Goal: Understand process/instructions: Learn how to perform a task or action

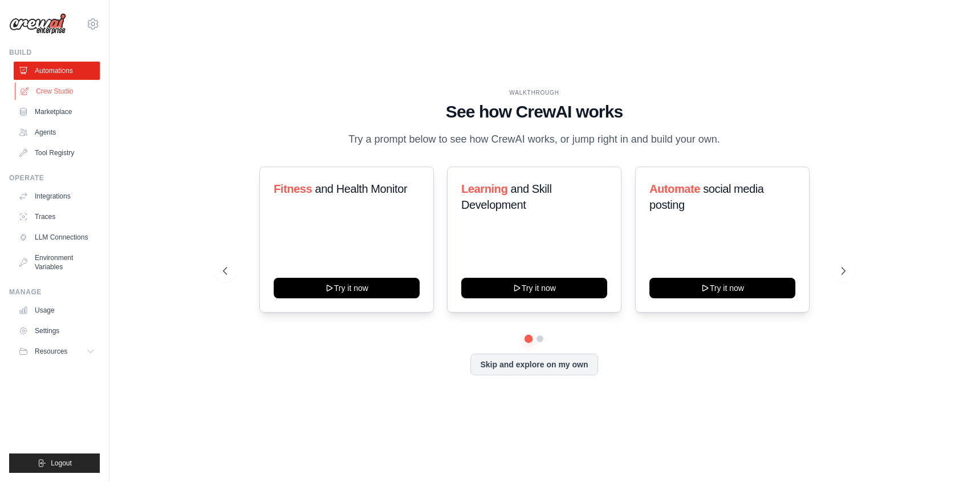
click at [60, 93] on link "Crew Studio" at bounding box center [58, 91] width 86 height 18
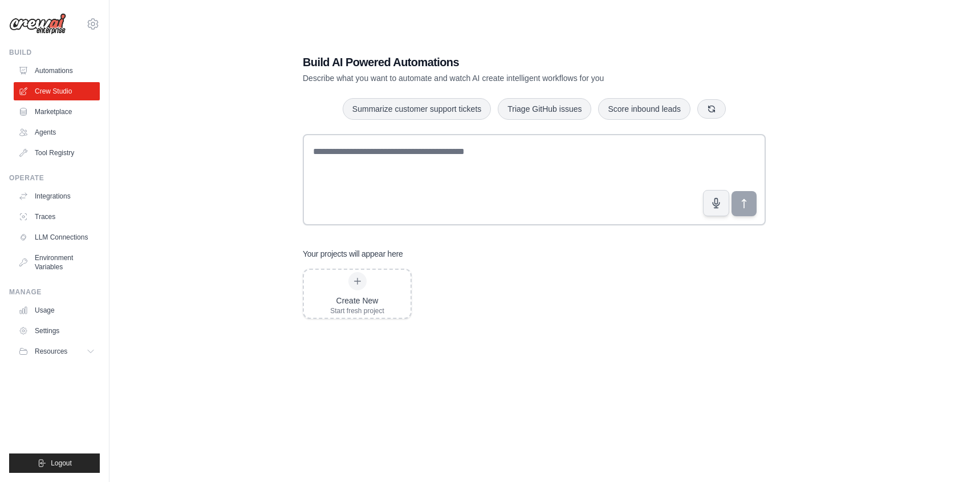
click at [47, 23] on img at bounding box center [37, 24] width 57 height 22
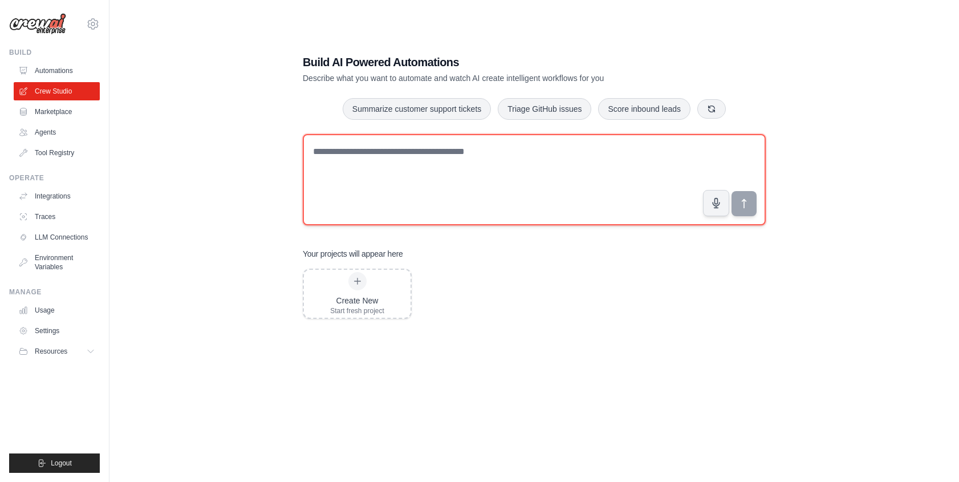
click at [395, 175] on textarea at bounding box center [534, 179] width 463 height 91
type textarea "**********"
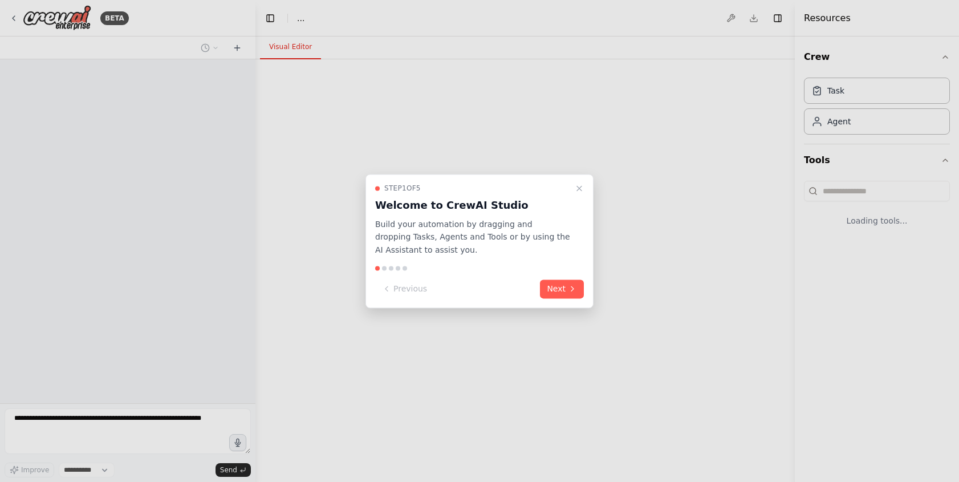
select select "****"
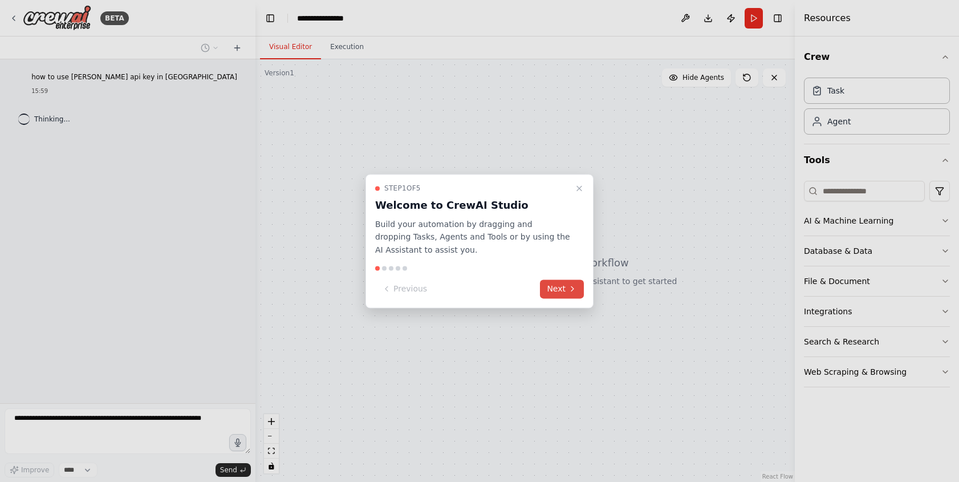
click at [567, 284] on button "Next" at bounding box center [562, 288] width 44 height 19
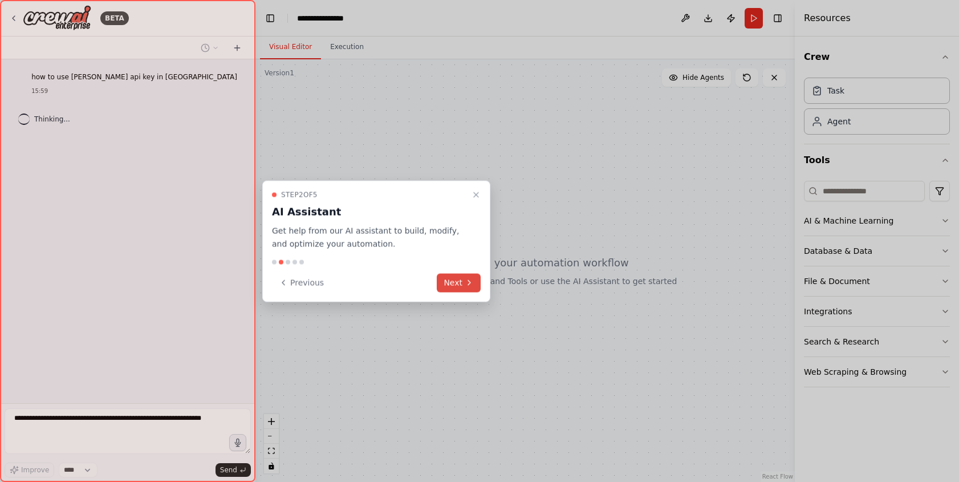
click at [466, 278] on icon at bounding box center [469, 282] width 9 height 9
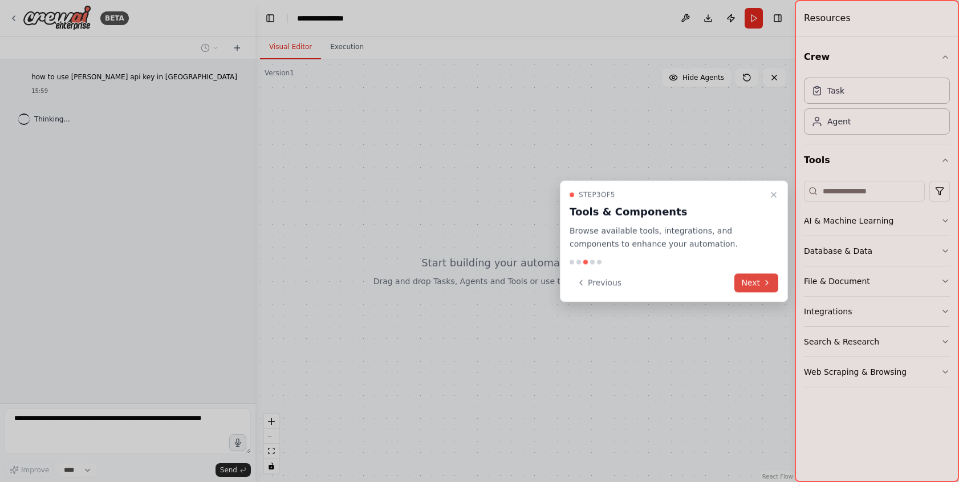
click at [752, 282] on button "Next" at bounding box center [756, 282] width 44 height 19
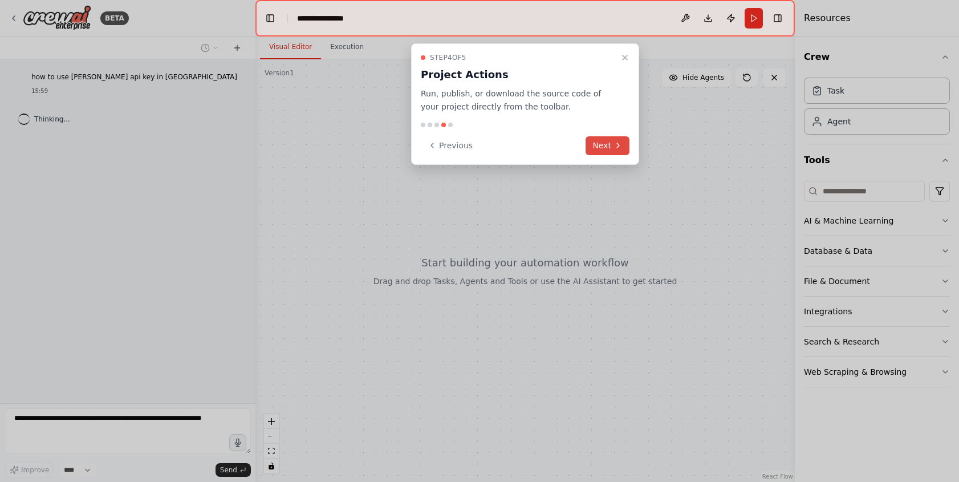
click at [611, 142] on button "Next" at bounding box center [607, 145] width 44 height 19
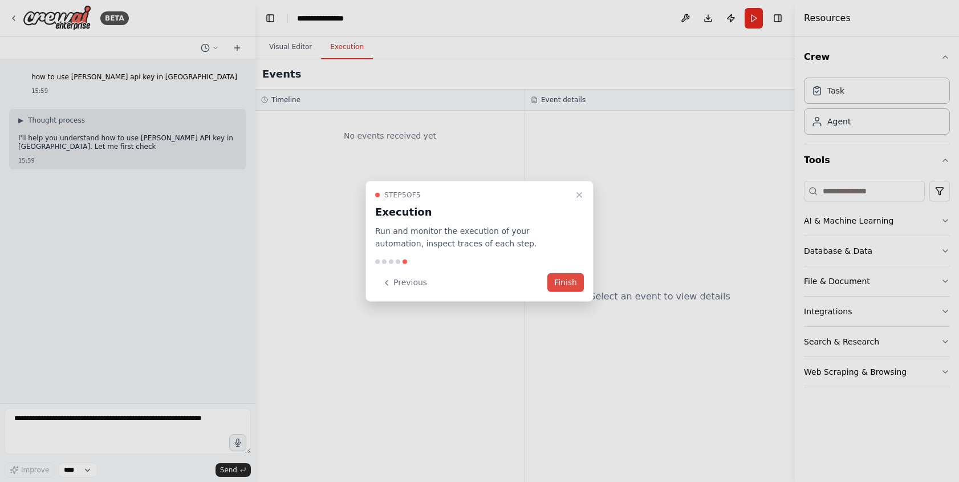
click at [567, 283] on button "Finish" at bounding box center [565, 282] width 36 height 19
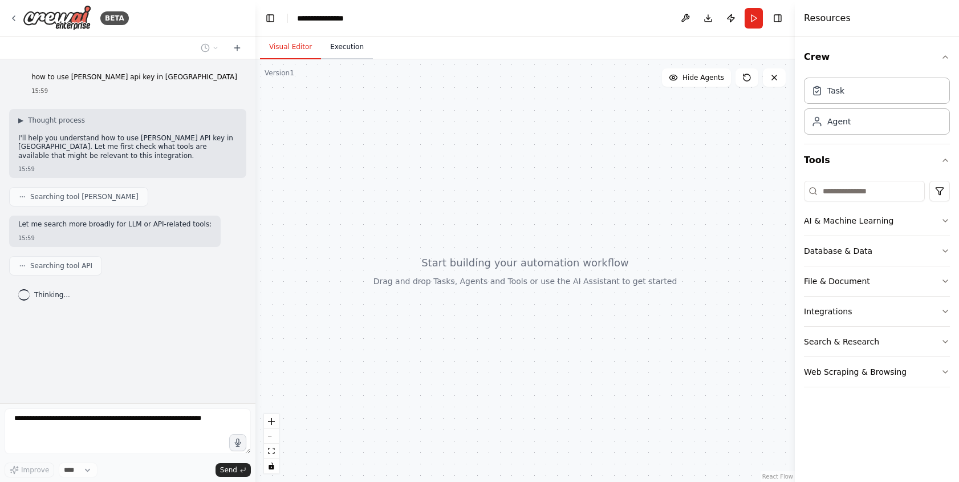
click at [346, 41] on button "Execution" at bounding box center [347, 47] width 52 height 24
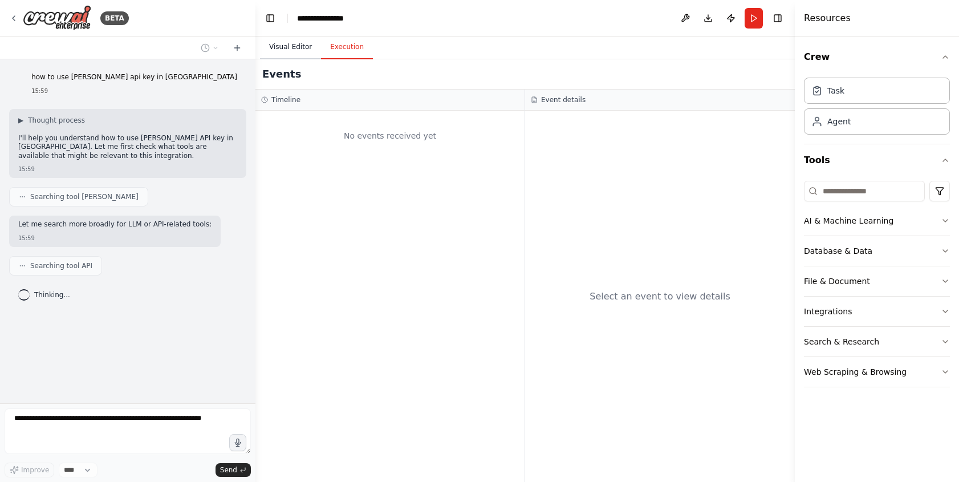
click at [296, 48] on button "Visual Editor" at bounding box center [290, 47] width 61 height 24
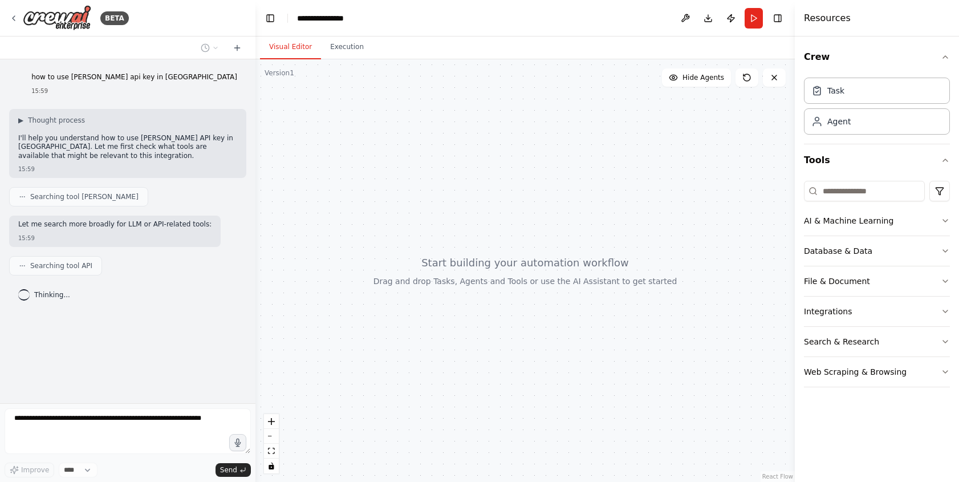
click at [413, 246] on div at bounding box center [524, 270] width 539 height 422
click at [848, 95] on div "Task" at bounding box center [877, 90] width 146 height 26
click at [818, 117] on icon at bounding box center [816, 120] width 11 height 11
click at [817, 128] on div "Agent" at bounding box center [877, 121] width 146 height 26
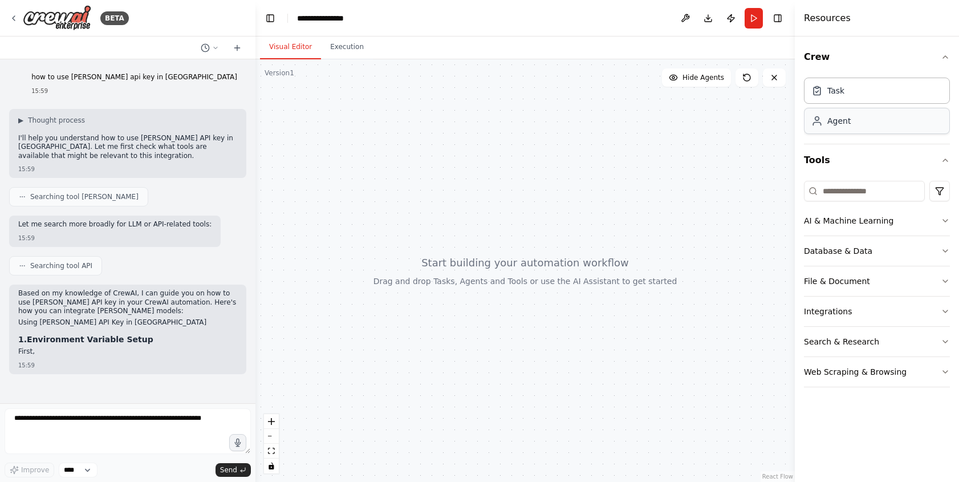
drag, startPoint x: 825, startPoint y: 132, endPoint x: 543, endPoint y: 178, distance: 285.8
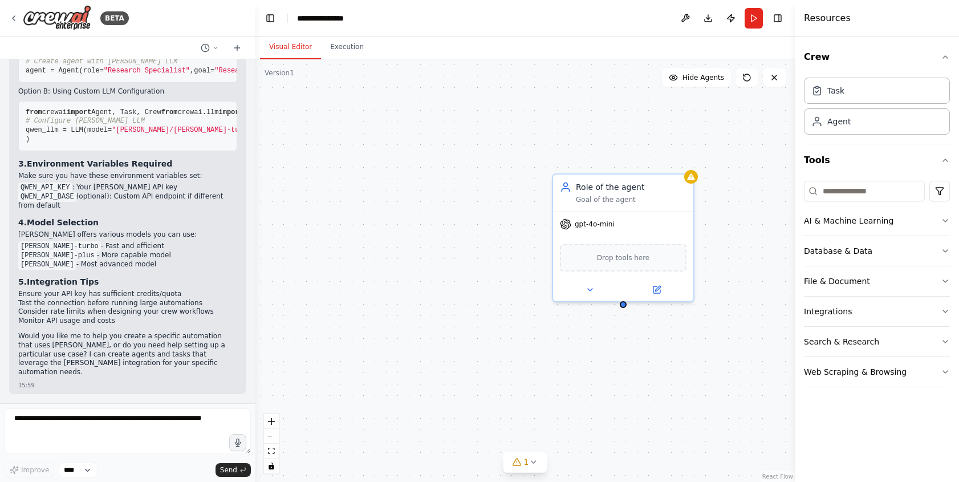
scroll to position [583, 0]
click at [561, 223] on icon at bounding box center [565, 222] width 10 height 10
click at [563, 221] on icon at bounding box center [565, 221] width 11 height 11
click at [850, 221] on div "AI & Machine Learning" at bounding box center [848, 220] width 89 height 11
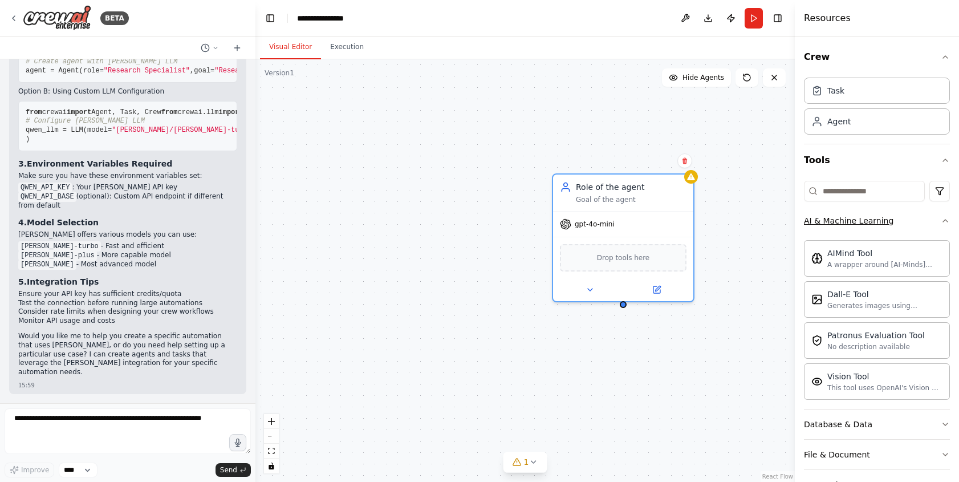
click at [890, 219] on button "AI & Machine Learning" at bounding box center [877, 221] width 146 height 30
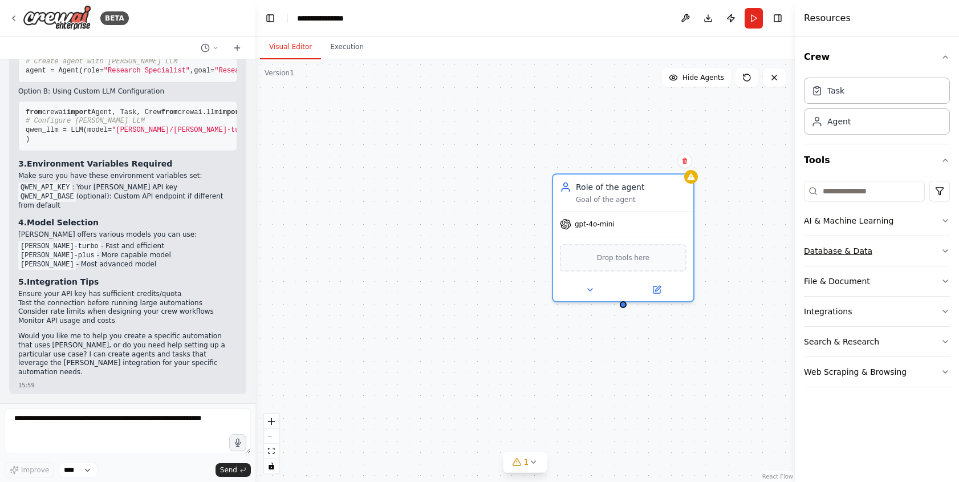
click at [885, 262] on button "Database & Data" at bounding box center [877, 251] width 146 height 30
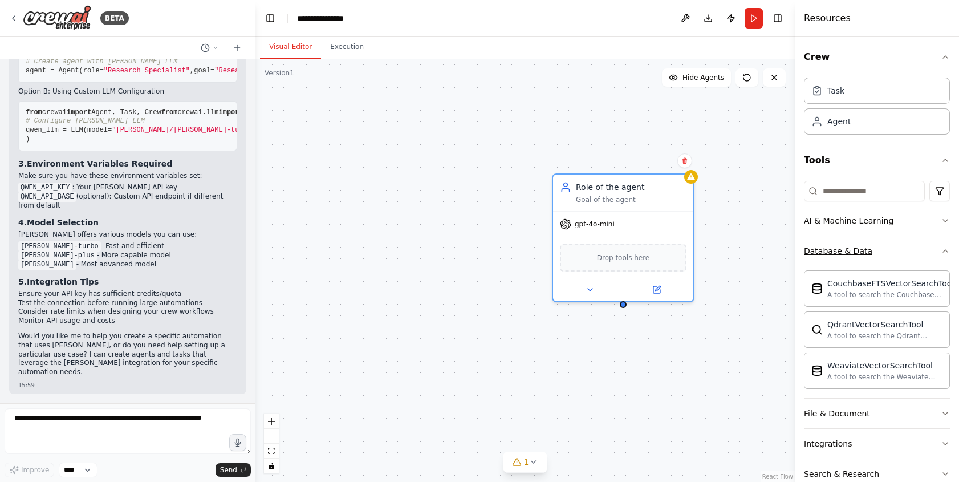
click at [873, 243] on button "Database & Data" at bounding box center [877, 251] width 146 height 30
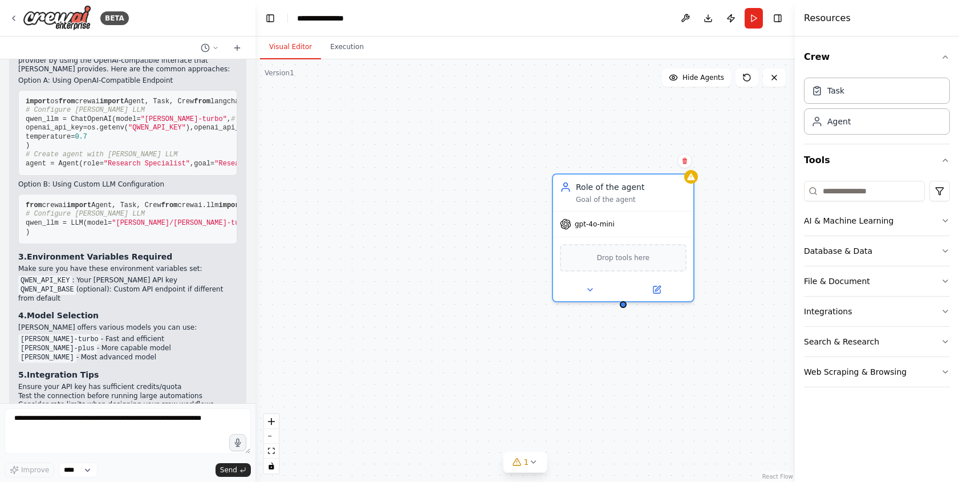
scroll to position [372, 0]
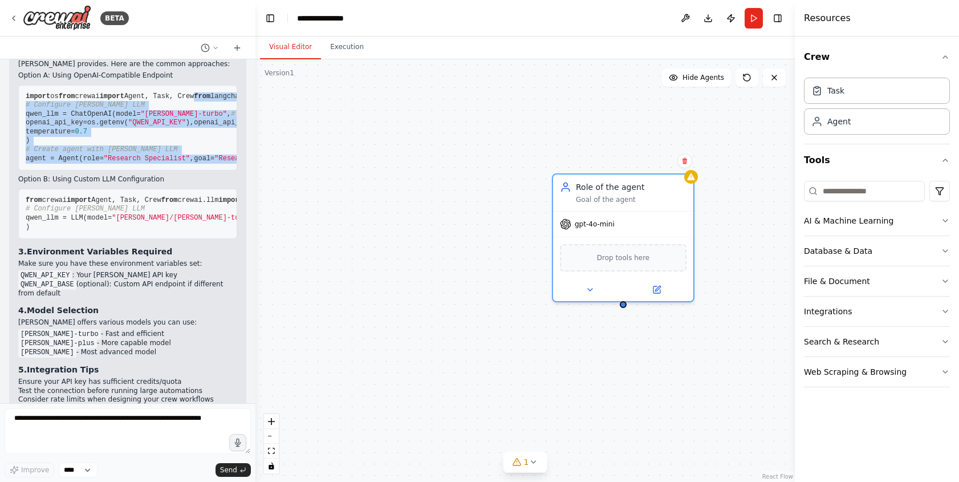
drag, startPoint x: 55, startPoint y: 245, endPoint x: 22, endPoint y: 109, distance: 140.1
click at [22, 109] on pre "import os from crewai import Agent, Task, Crew from langchain_openai import Cha…" at bounding box center [127, 128] width 219 height 86
click at [59, 171] on pre "import os from crewai import Agent, Task, Crew from langchain_openai import Cha…" at bounding box center [127, 128] width 219 height 86
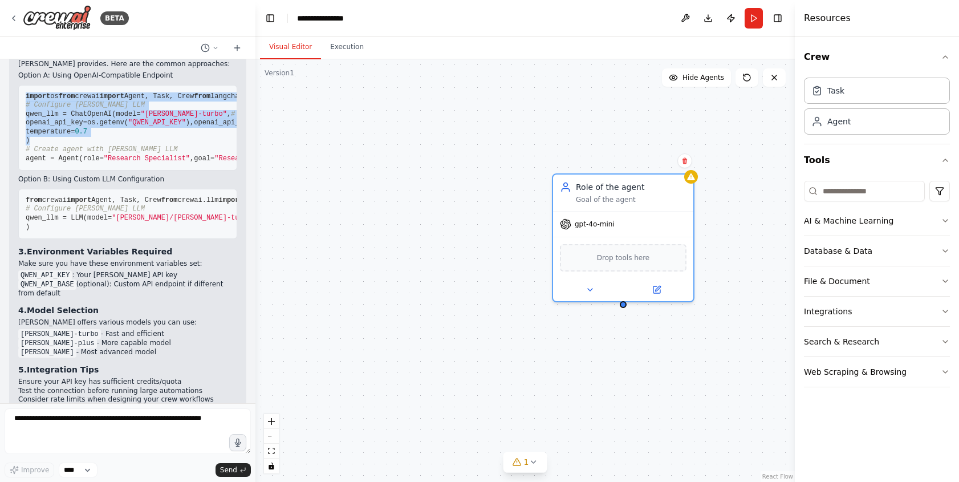
drag, startPoint x: 51, startPoint y: 172, endPoint x: 21, endPoint y: 86, distance: 91.2
click at [21, 86] on pre "import os from crewai import Agent, Task, Crew from langchain_openai import Cha…" at bounding box center [127, 128] width 219 height 86
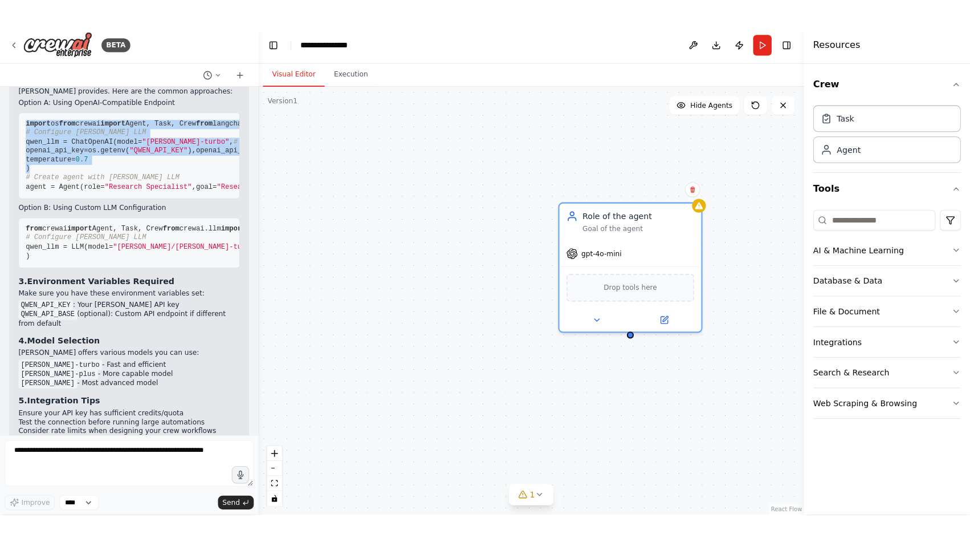
scroll to position [390, 0]
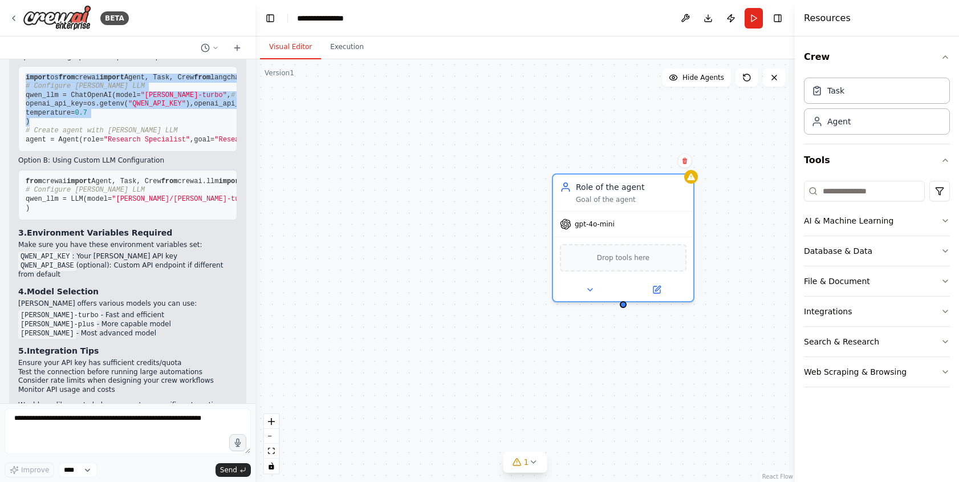
click at [43, 220] on pre "from crewai import Agent, Task, Crew from crewai.llm import LLM # Configure Qwe…" at bounding box center [127, 195] width 219 height 50
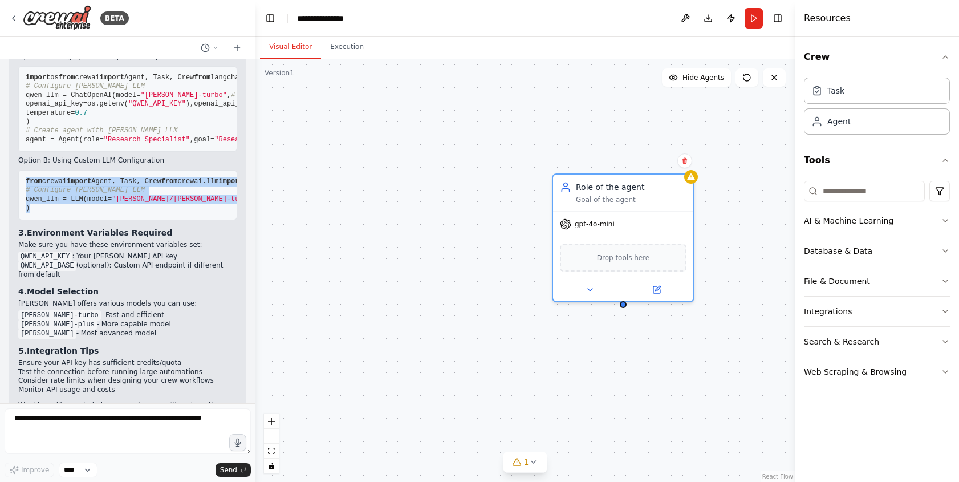
copy code "from crewai import Agent, Task, Crew from crewai.llm import LLM # Configure Qwe…"
drag, startPoint x: 45, startPoint y: 338, endPoint x: 12, endPoint y: 273, distance: 72.9
click at [12, 273] on div "Based on my knowledge of CrewAI, I can guide you on how to use Qwen API key in …" at bounding box center [127, 178] width 237 height 569
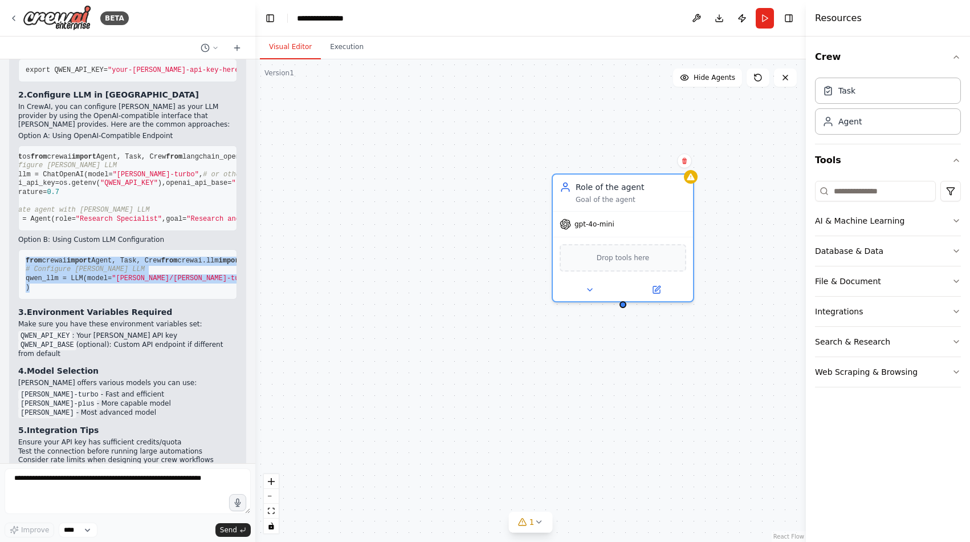
scroll to position [0, 0]
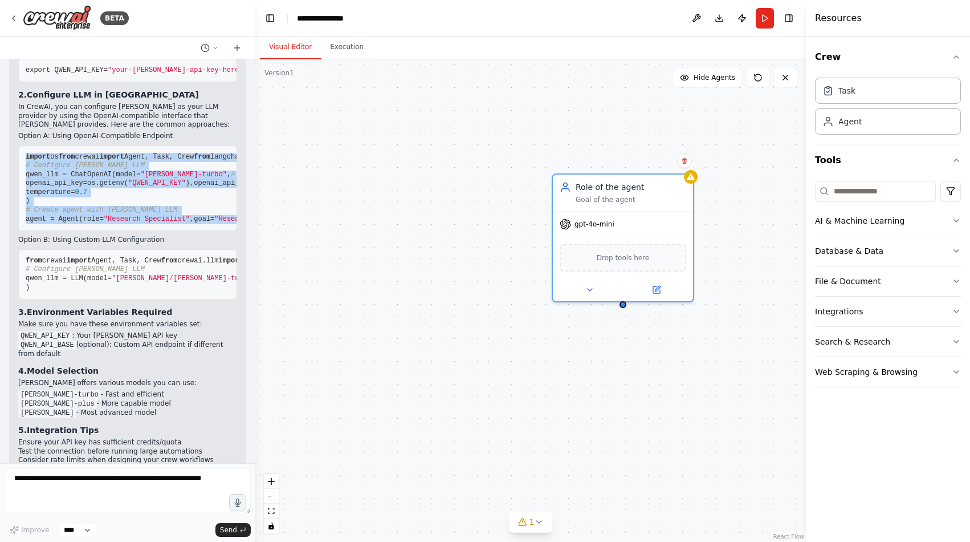
copy code "import os from crewai import Agent, Task, Crew from langchain_openai import Cha…"
drag, startPoint x: 54, startPoint y: 307, endPoint x: 16, endPoint y: 149, distance: 162.5
click at [16, 149] on div "Based on my knowledge of CrewAI, I can guide you on how to use Qwen API key in …" at bounding box center [127, 257] width 237 height 569
click at [124, 479] on textarea at bounding box center [128, 491] width 246 height 46
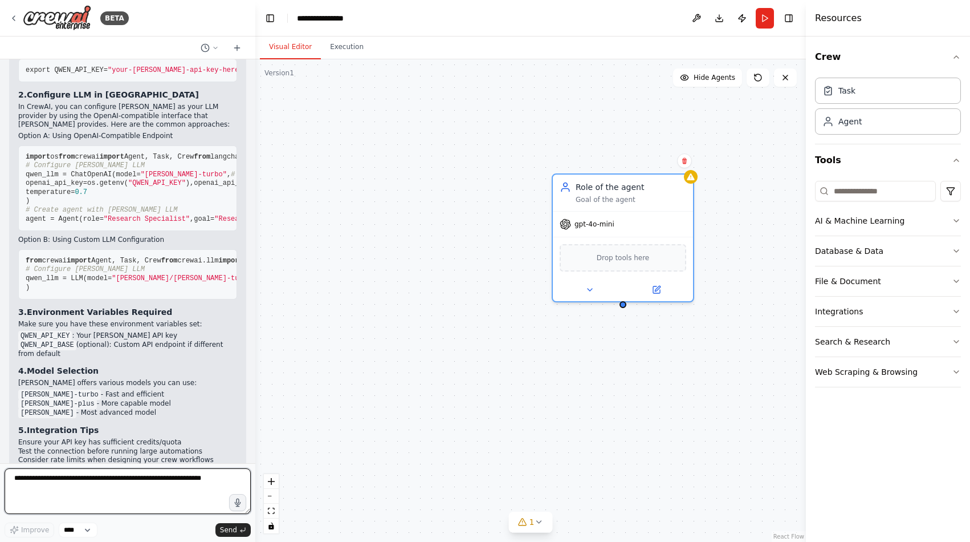
paste textarea "**********"
type textarea "**********"
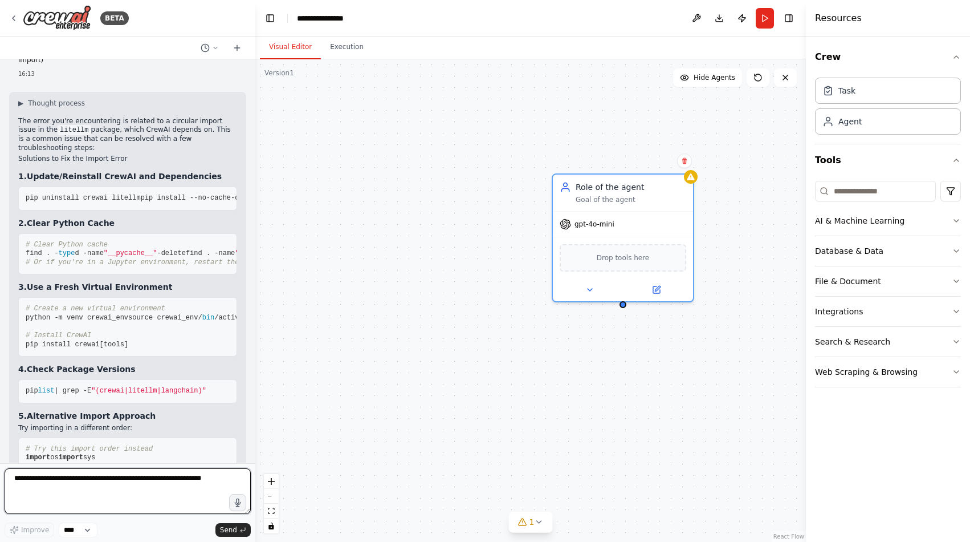
scroll to position [937, 0]
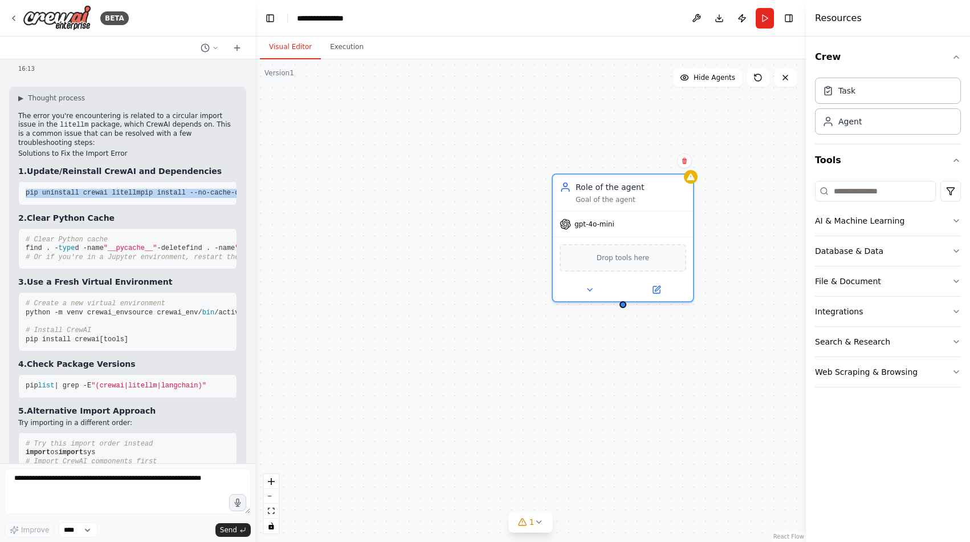
copy code "pip uninstall crewai litellm pip install --no-cache-dir crewai[tools]"
drag, startPoint x: 195, startPoint y: 316, endPoint x: 15, endPoint y: 302, distance: 180.1
click at [15, 302] on div "▶ Thought process The error you're encountering is related to a circular import…" at bounding box center [127, 401] width 237 height 629
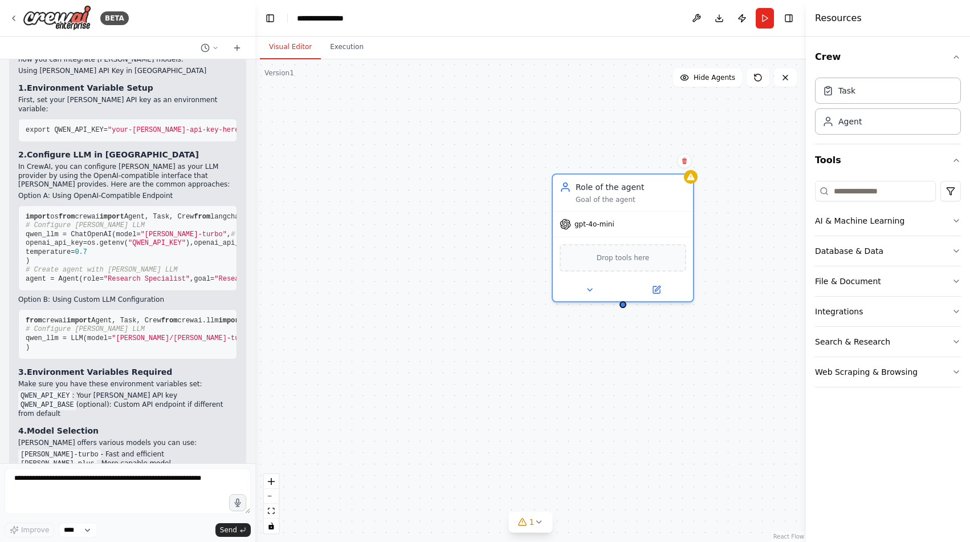
scroll to position [255, 0]
